Goal: Information Seeking & Learning: Find specific fact

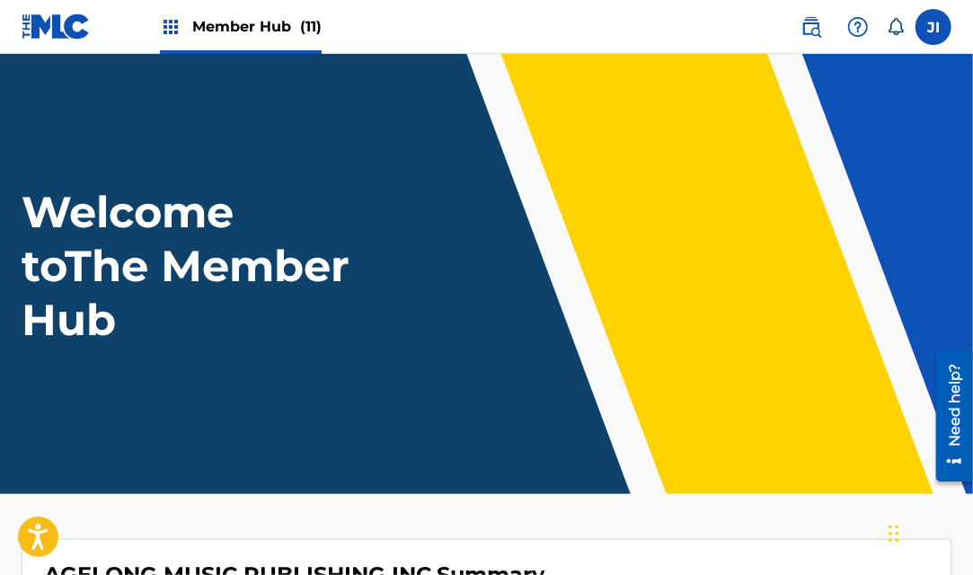
click at [233, 22] on span "Member Hub (11)" at bounding box center [256, 26] width 129 height 21
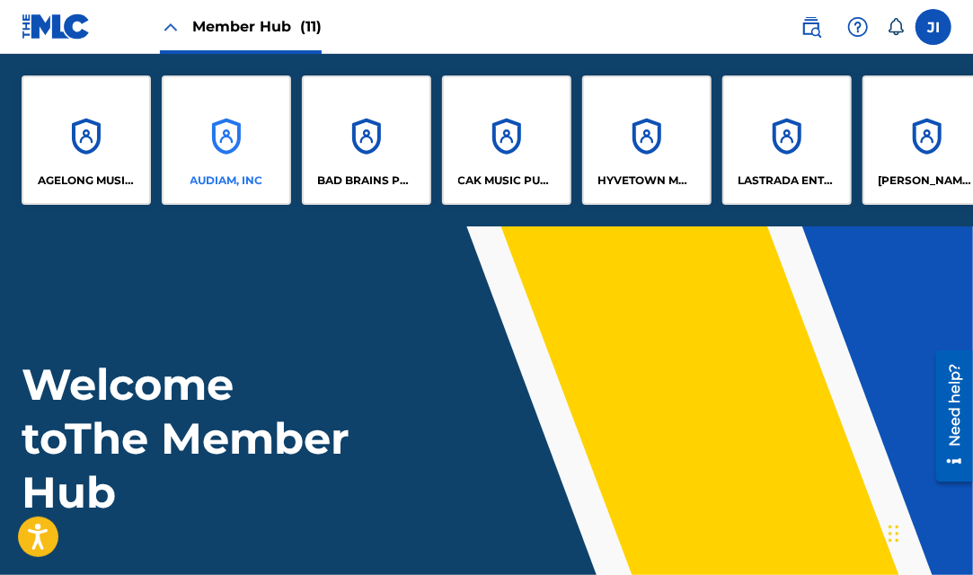
click at [224, 139] on div "AUDIAM, INC" at bounding box center [226, 139] width 129 height 129
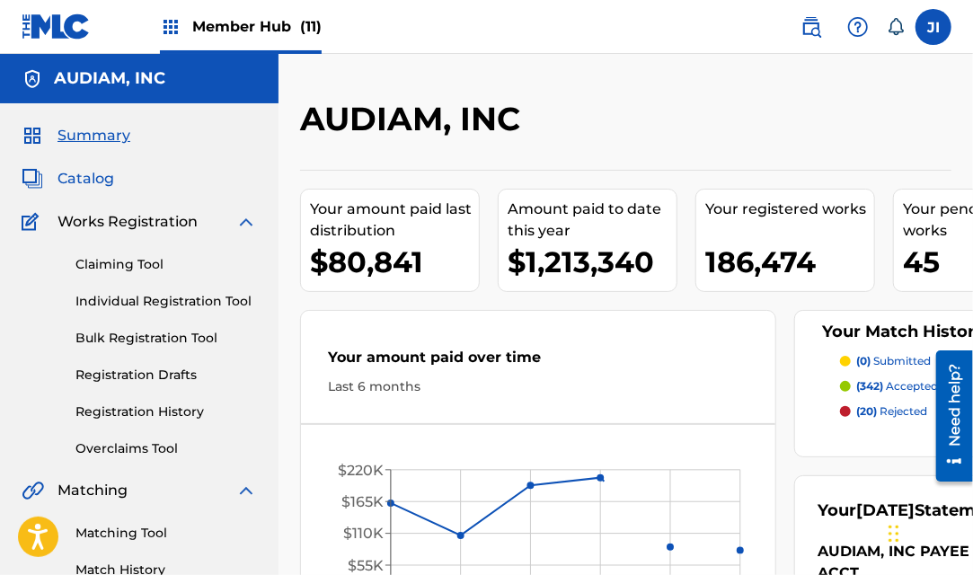
click at [93, 181] on span "Catalog" at bounding box center [85, 179] width 57 height 22
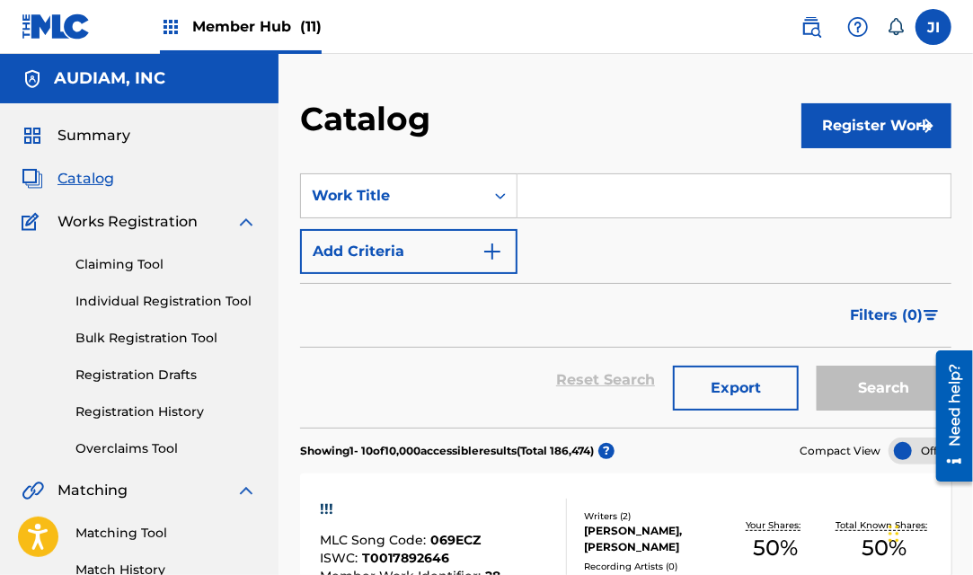
click at [522, 198] on input "Search Form" at bounding box center [733, 195] width 433 height 43
click at [506, 198] on icon "Search Form" at bounding box center [500, 196] width 18 height 18
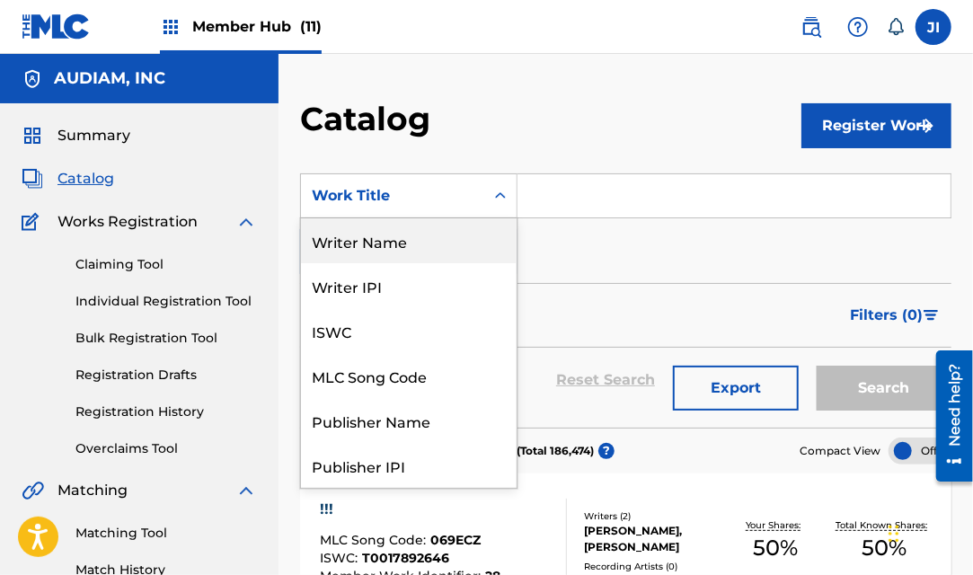
click at [399, 242] on div "Writer Name" at bounding box center [409, 240] width 216 height 45
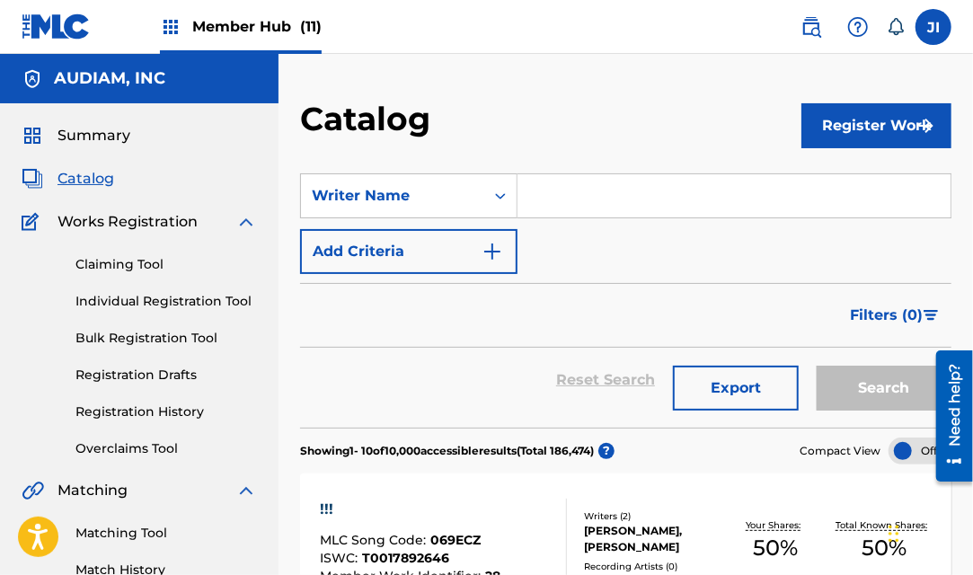
click at [568, 184] on input "Search Form" at bounding box center [733, 195] width 433 height 43
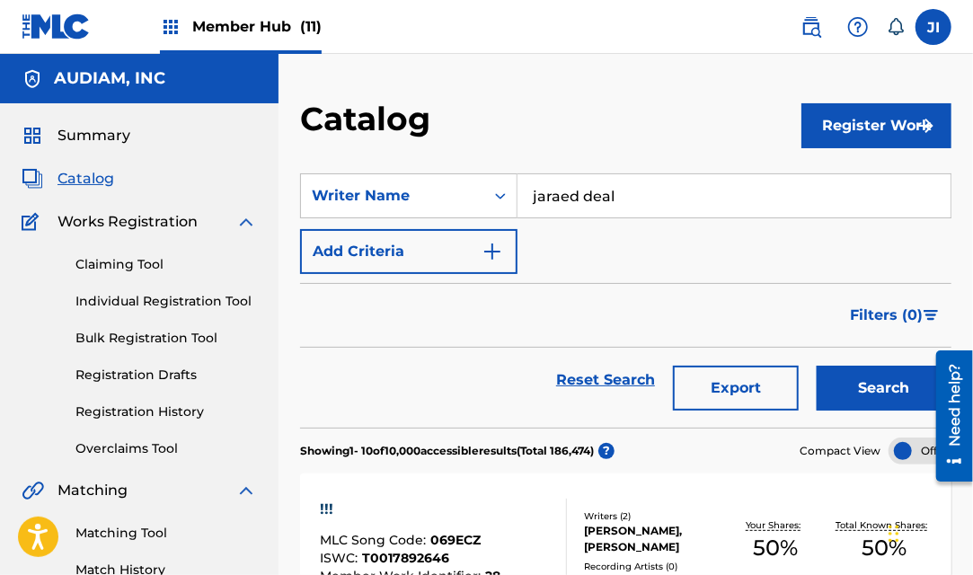
type input "jaraed deal"
click at [816, 366] on button "Search" at bounding box center [883, 388] width 135 height 45
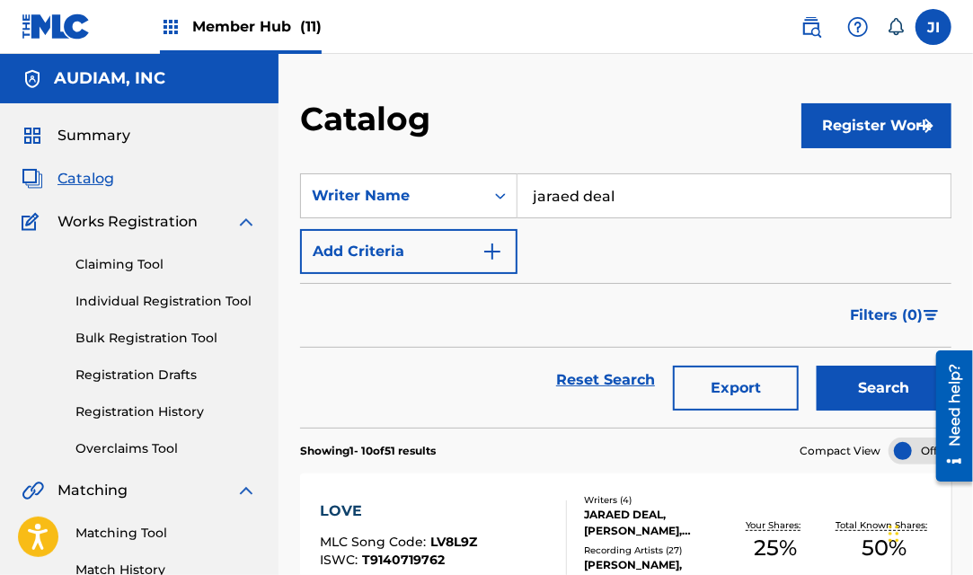
click at [918, 242] on div "SearchWithCriteria57ae7e4f-e602-46f7-9b54-2448dd31c9d4 Writer Name jaraed deal …" at bounding box center [625, 223] width 651 height 101
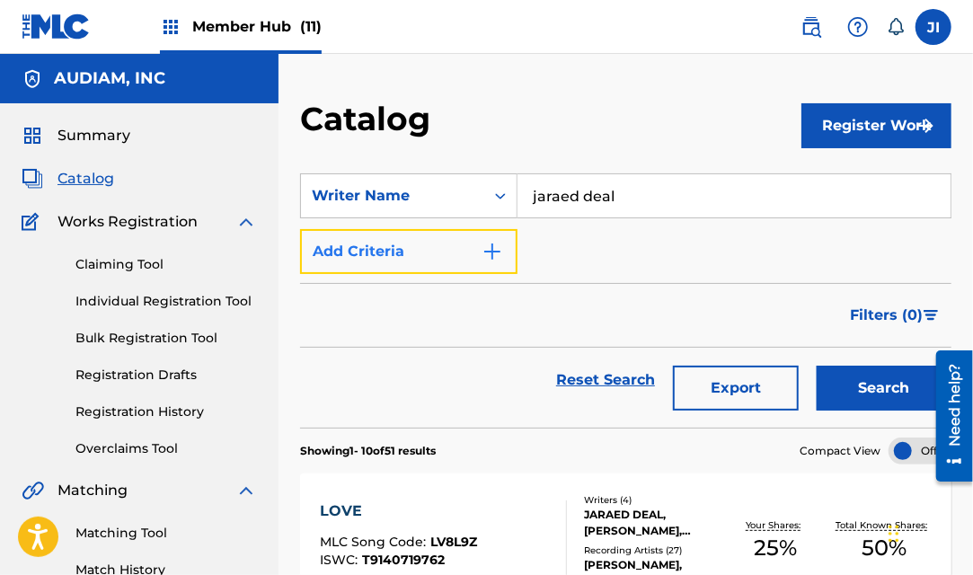
click at [506, 245] on button "Add Criteria" at bounding box center [408, 251] width 217 height 45
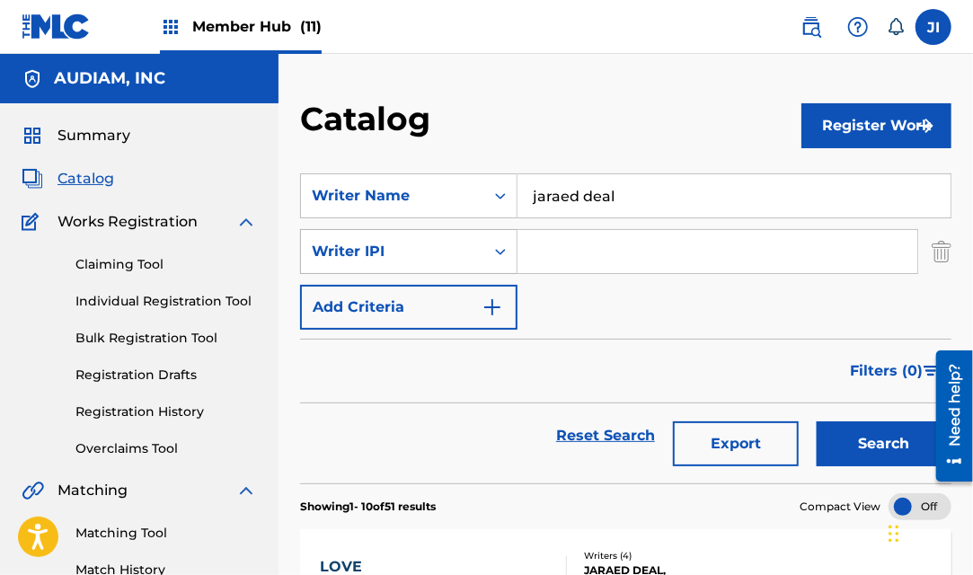
click at [444, 252] on div "Writer IPI" at bounding box center [393, 252] width 162 height 22
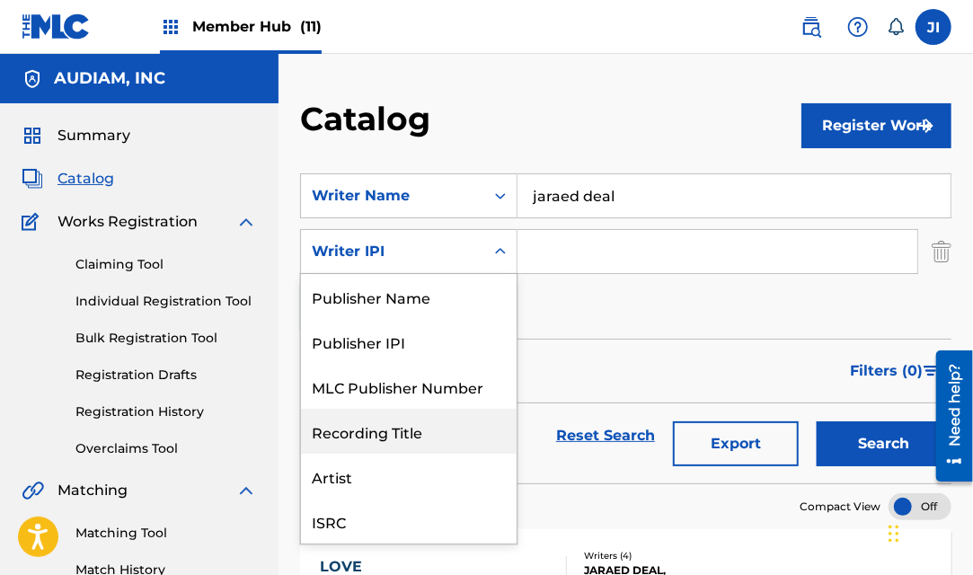
click at [406, 443] on div "Recording Title" at bounding box center [409, 431] width 216 height 45
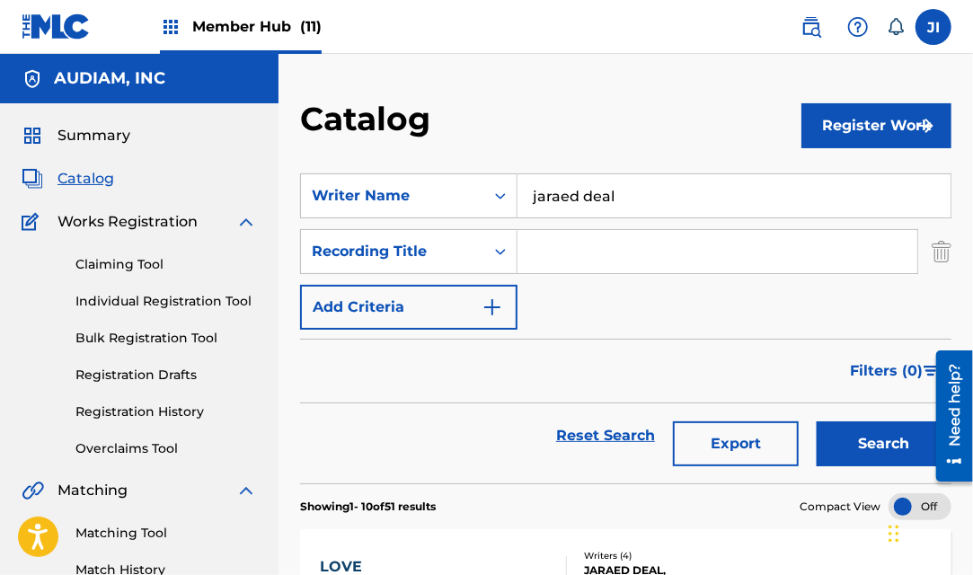
click at [591, 254] on input "Search Form" at bounding box center [717, 251] width 400 height 43
type input "vulnerable"
click at [816, 421] on button "Search" at bounding box center [883, 443] width 135 height 45
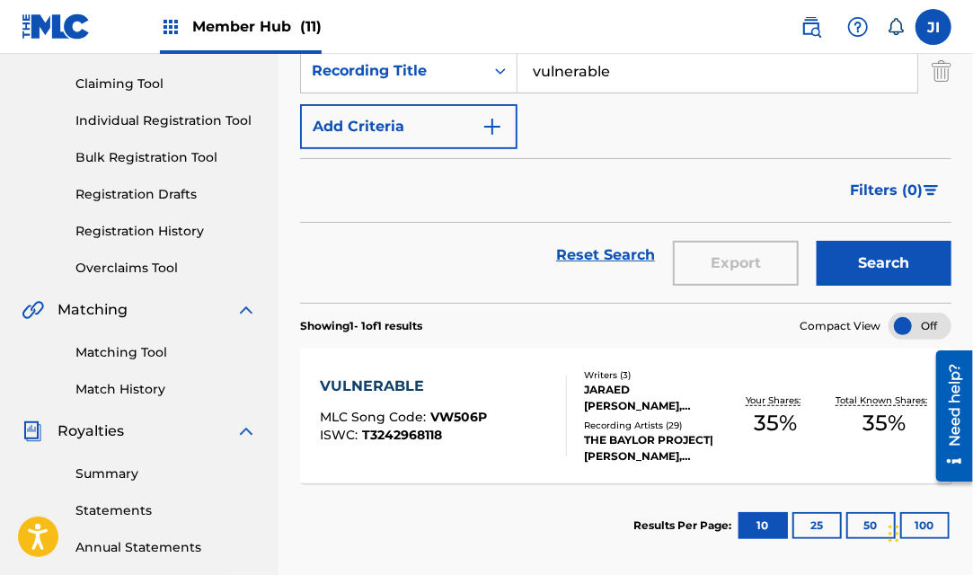
scroll to position [181, 0]
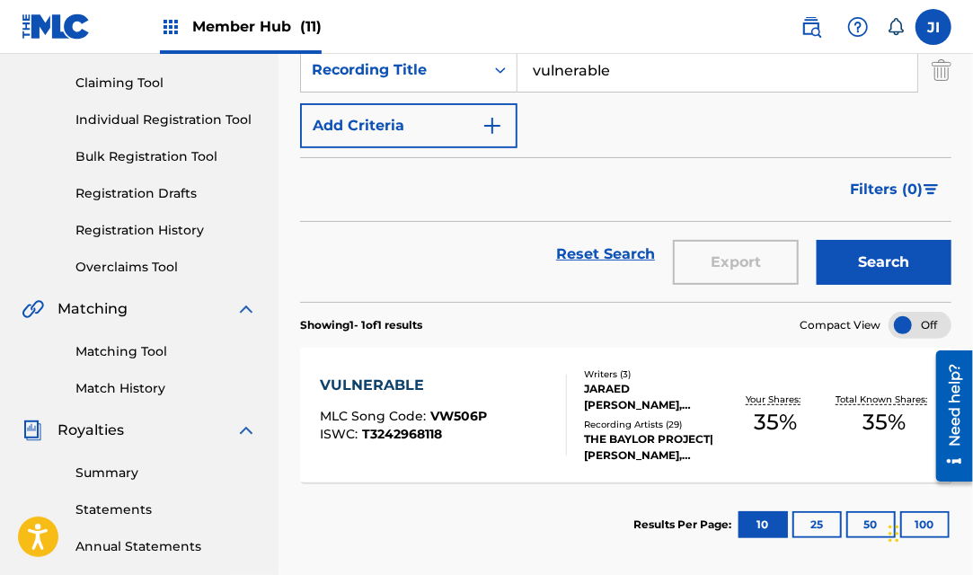
click at [361, 389] on div "VULNERABLE" at bounding box center [403, 385] width 167 height 22
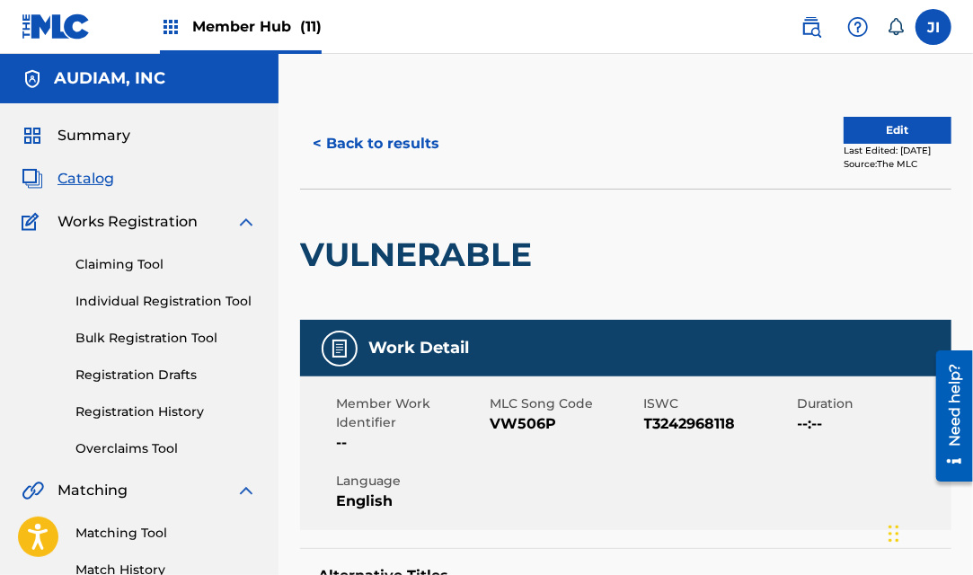
click at [916, 277] on div "VULNERABLE" at bounding box center [625, 254] width 651 height 131
click at [392, 141] on button "< Back to results" at bounding box center [376, 143] width 152 height 45
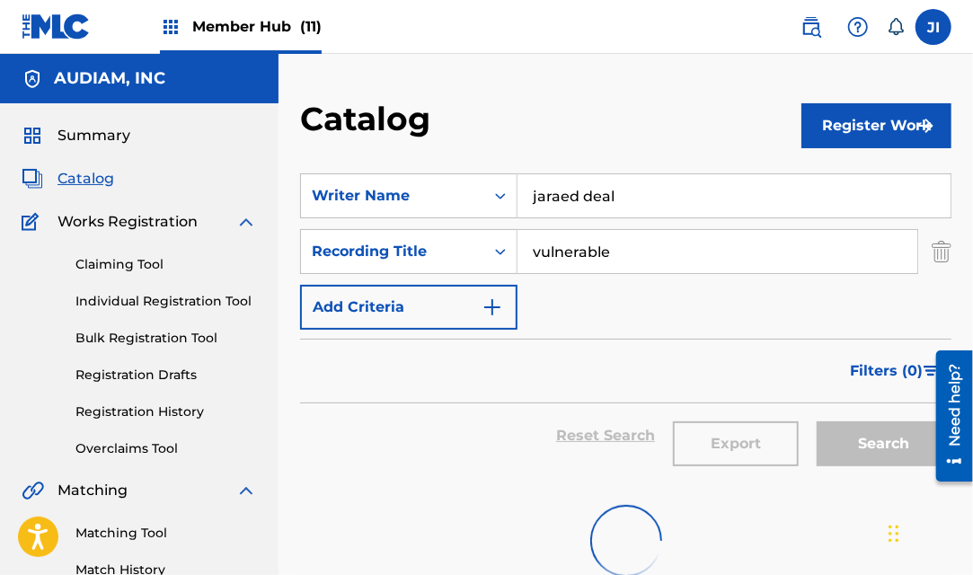
scroll to position [181, 0]
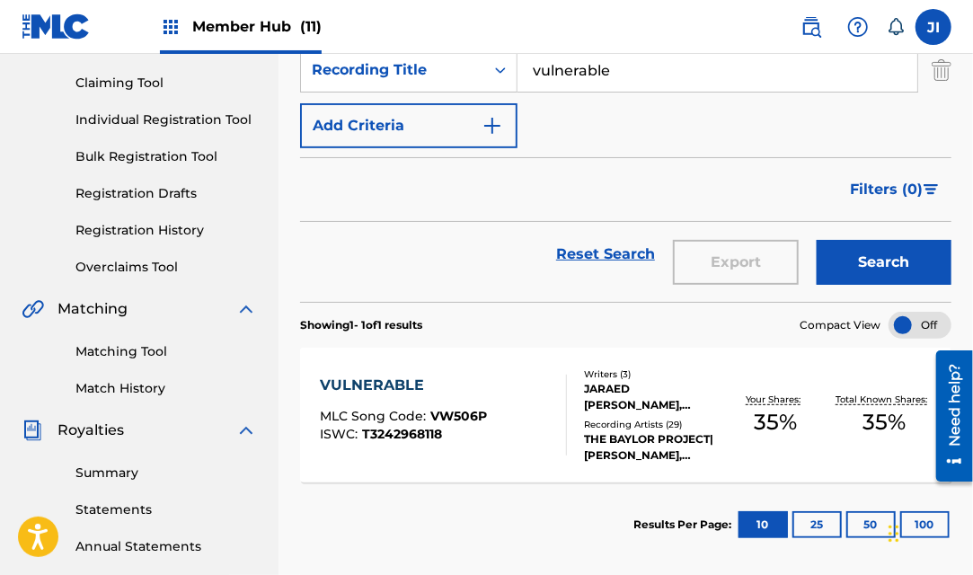
drag, startPoint x: 625, startPoint y: 73, endPoint x: 568, endPoint y: 78, distance: 57.7
click at [568, 78] on input "vulnerable" at bounding box center [717, 69] width 400 height 43
type input "vultures"
click at [816, 240] on button "Search" at bounding box center [883, 262] width 135 height 45
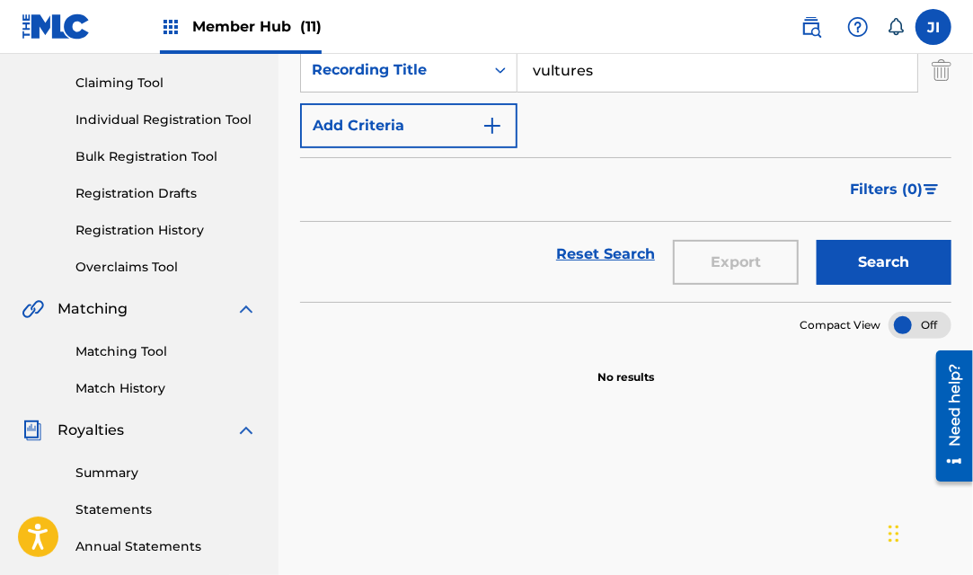
scroll to position [5, 0]
